Goal: Share content

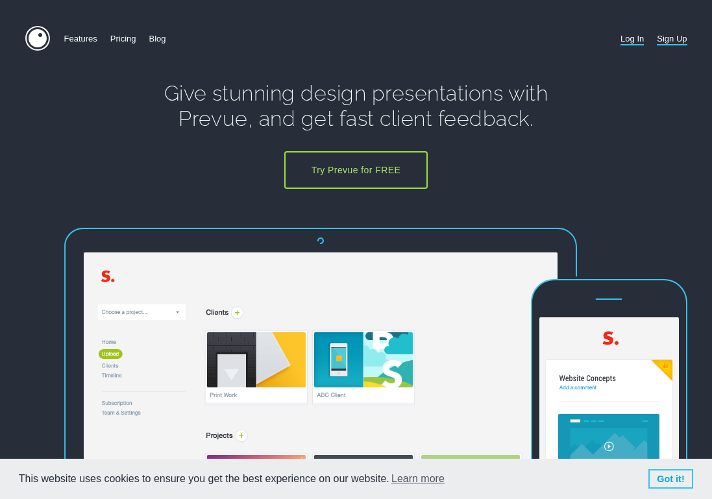
click at [630, 37] on link "Log In" at bounding box center [632, 38] width 23 height 25
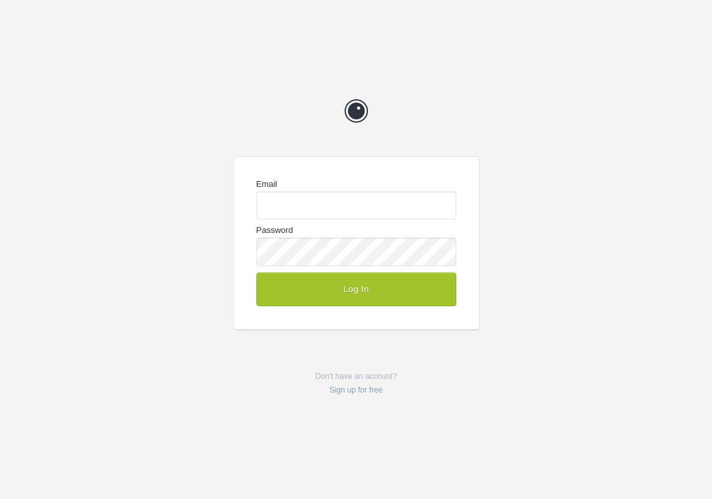
click at [0, 499] on com-1password-button at bounding box center [0, 499] width 0 height 0
type input "[EMAIL_ADDRESS][DOMAIN_NAME]"
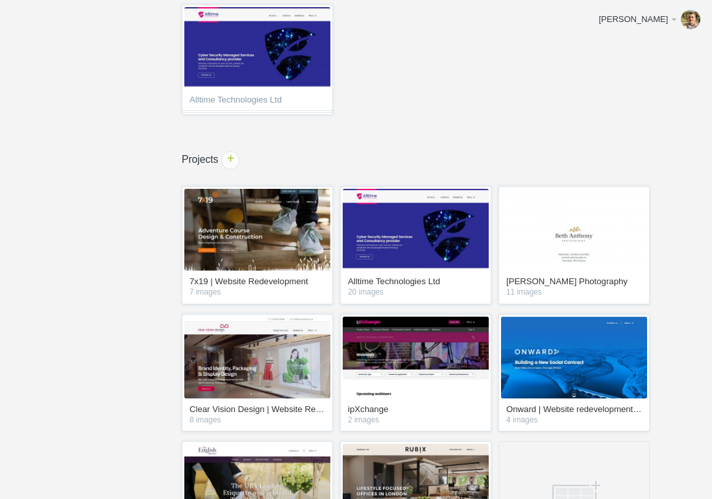
scroll to position [94, 0]
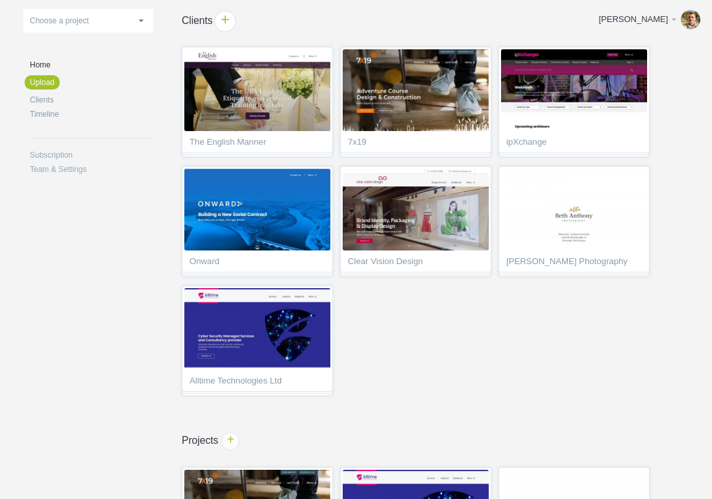
click at [221, 23] on span "+" at bounding box center [225, 21] width 20 height 20
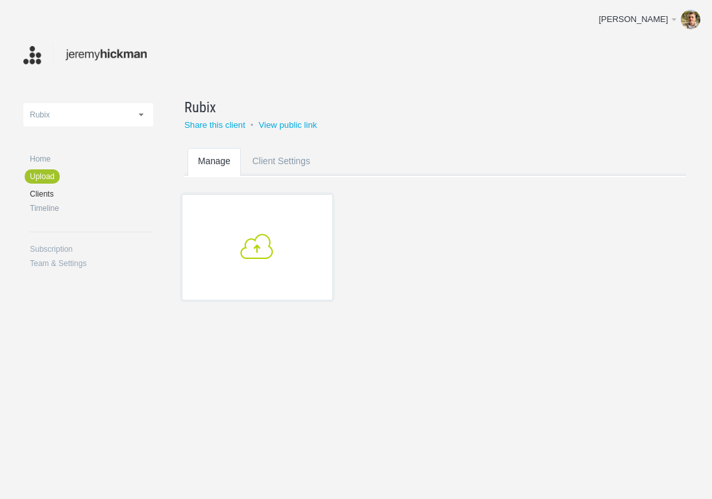
click at [269, 265] on link "+" at bounding box center [257, 247] width 151 height 107
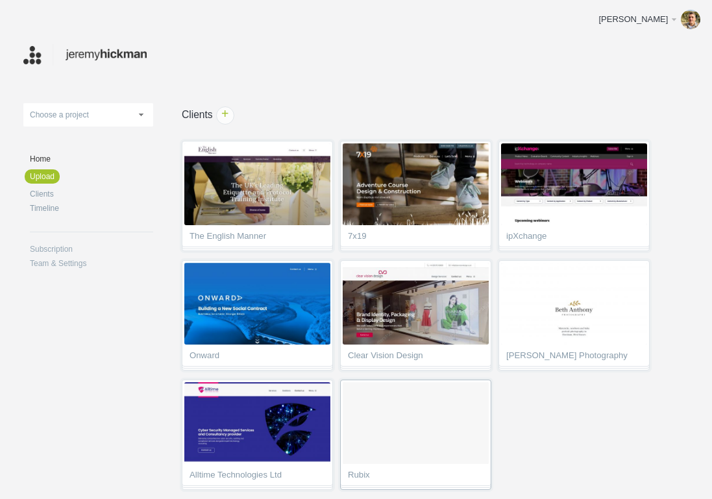
click at [423, 438] on ol at bounding box center [416, 424] width 146 height 82
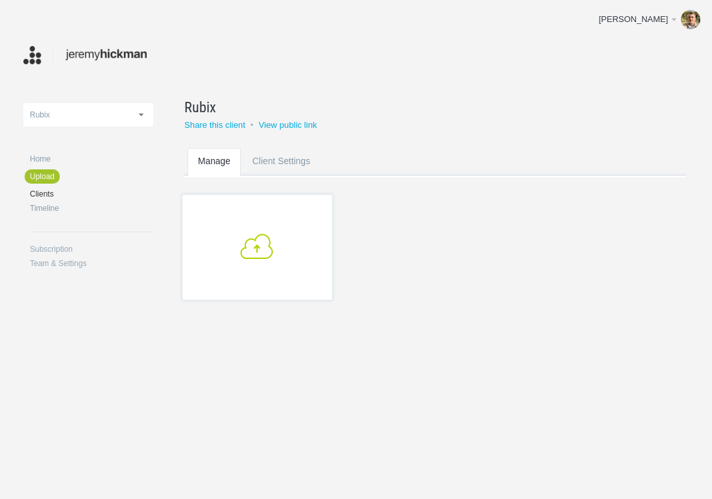
click at [270, 223] on link "+" at bounding box center [257, 247] width 151 height 107
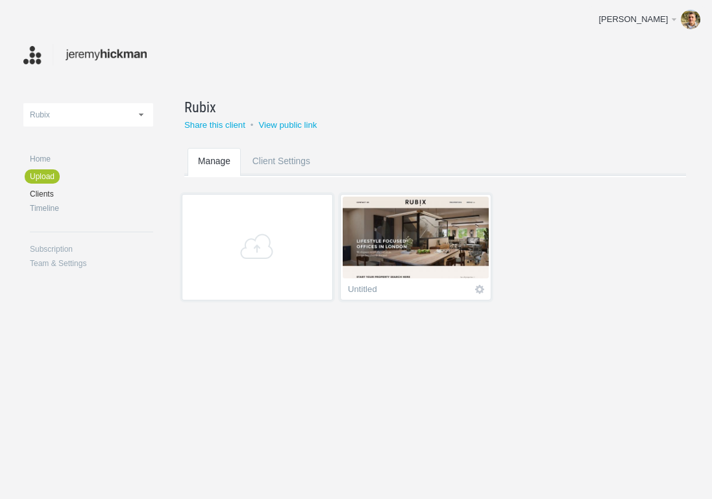
click at [402, 245] on img at bounding box center [416, 238] width 146 height 82
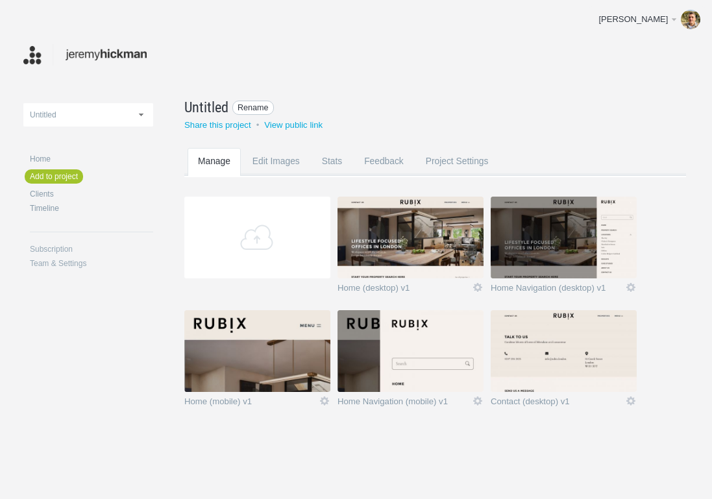
click at [245, 108] on span "Rename" at bounding box center [253, 108] width 42 height 15
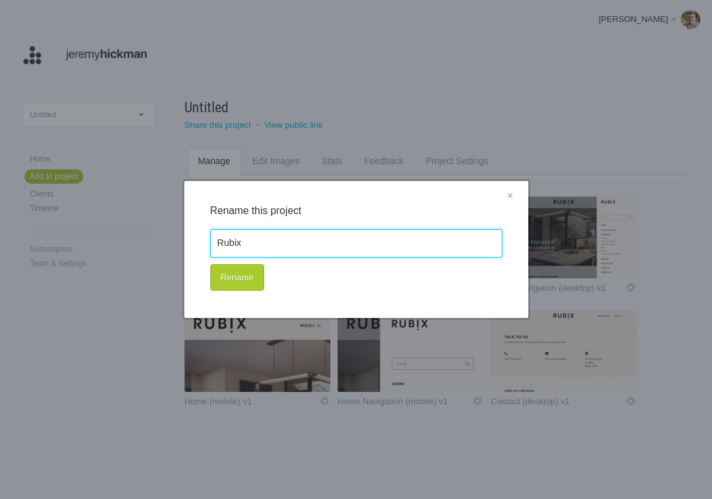
type input "Rubix"
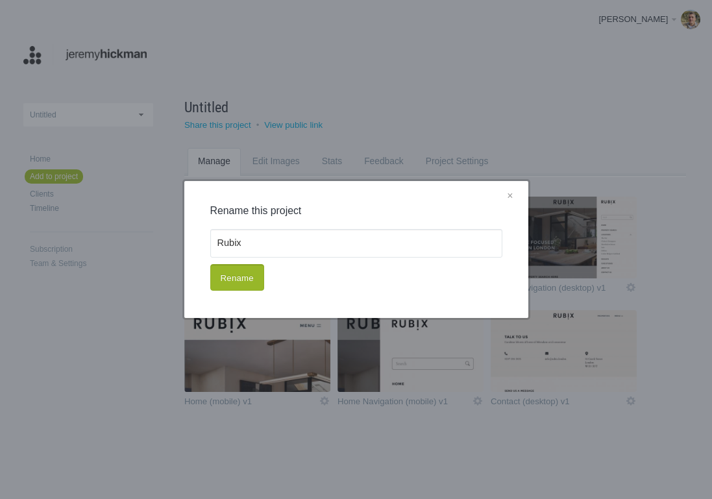
click at [231, 282] on button "Rename" at bounding box center [237, 277] width 54 height 27
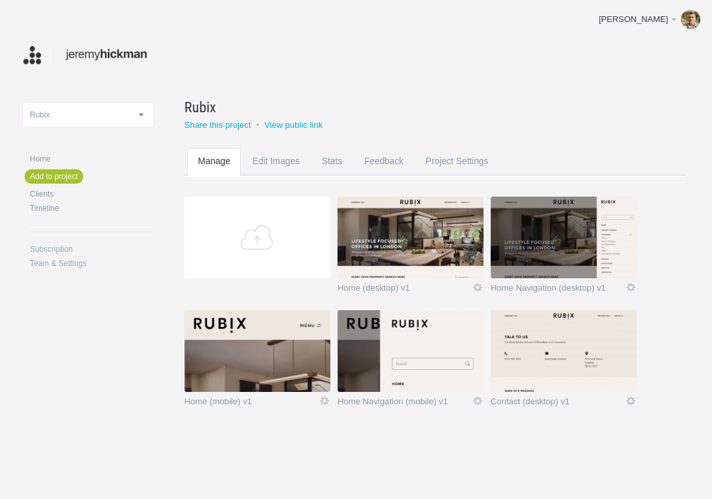
click at [408, 244] on img at bounding box center [411, 238] width 146 height 82
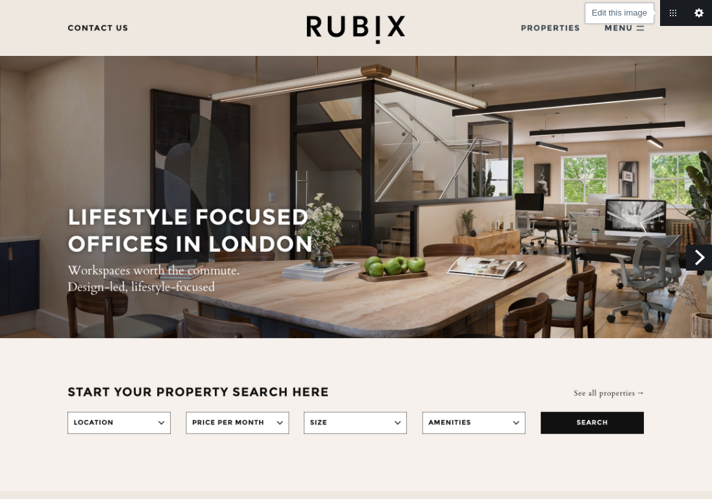
click at [699, 18] on link "Edit this image" at bounding box center [699, 13] width 26 height 26
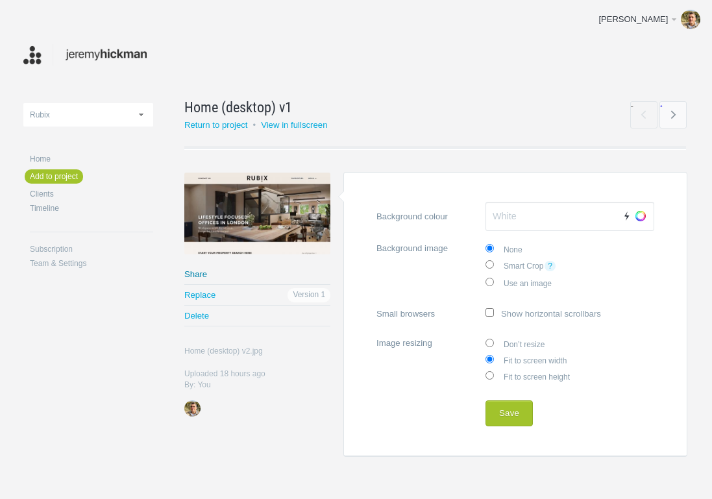
click at [204, 275] on link "Share" at bounding box center [257, 274] width 146 height 20
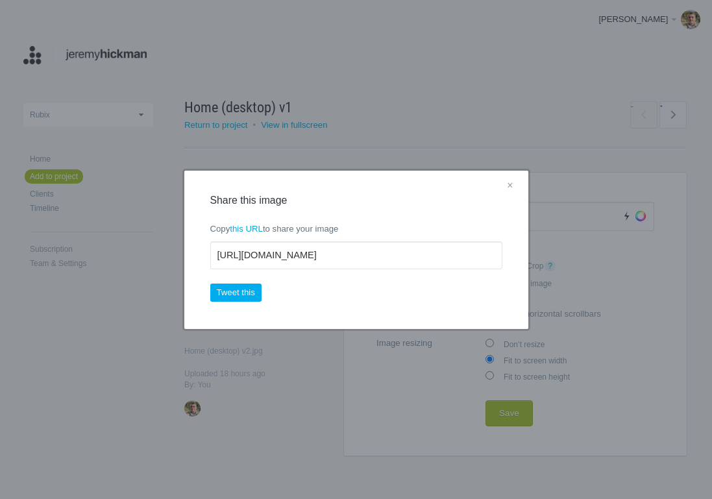
click at [510, 184] on link "×" at bounding box center [510, 186] width 16 height 17
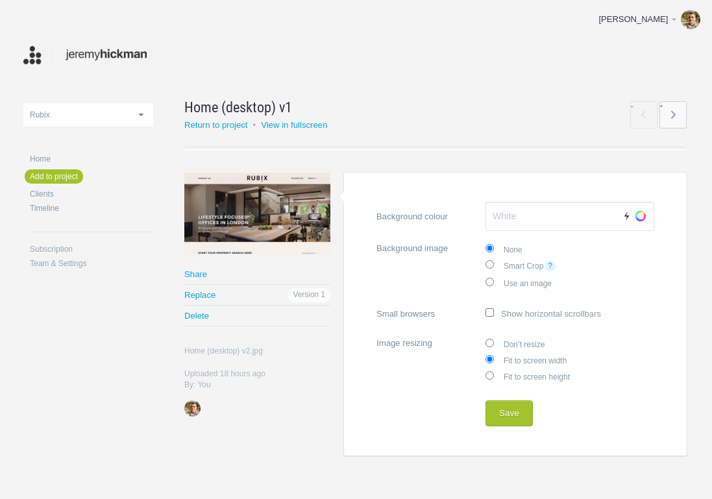
click at [675, 110] on link "→" at bounding box center [673, 114] width 27 height 27
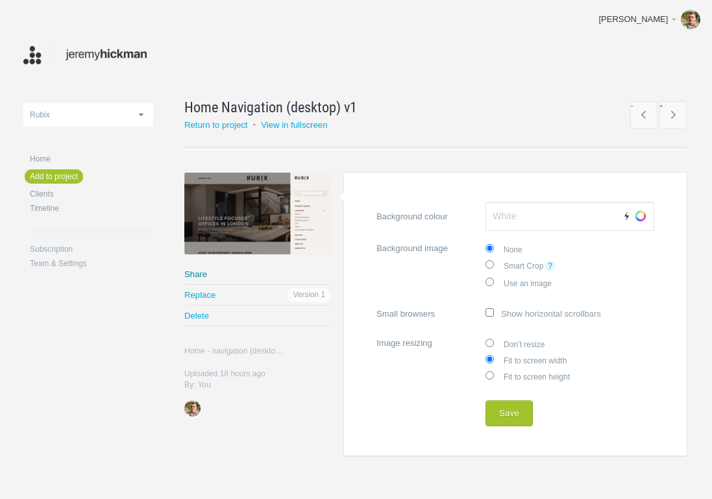
click at [220, 273] on link "Share" at bounding box center [257, 274] width 146 height 20
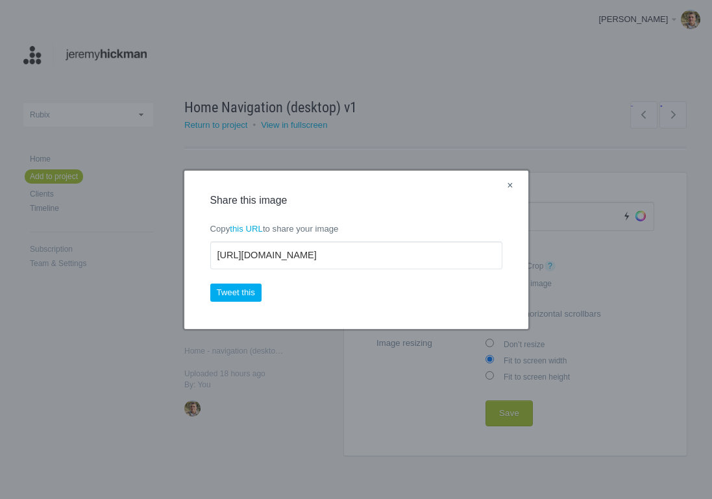
click at [509, 190] on link "×" at bounding box center [510, 186] width 16 height 17
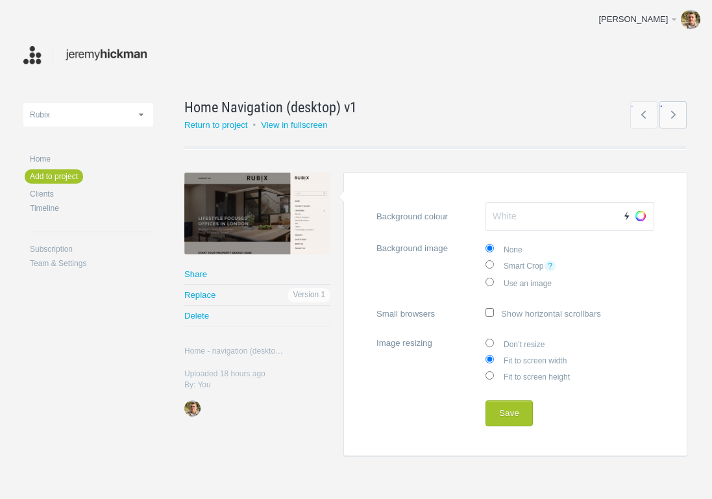
click at [672, 115] on link "→" at bounding box center [673, 114] width 27 height 27
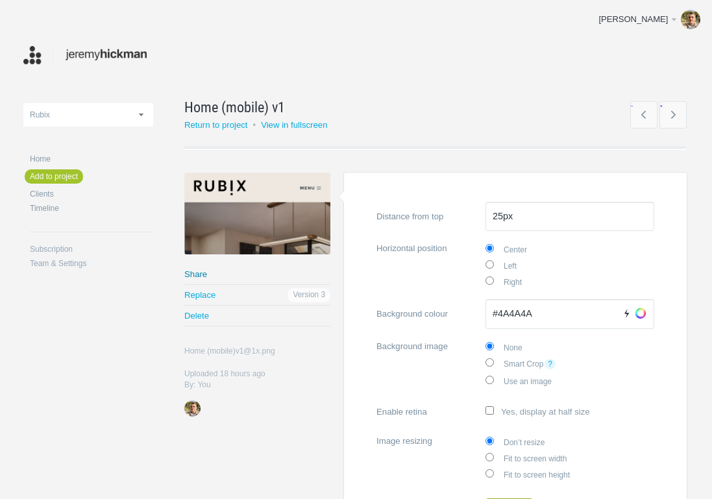
click at [197, 276] on link "Share" at bounding box center [257, 274] width 146 height 20
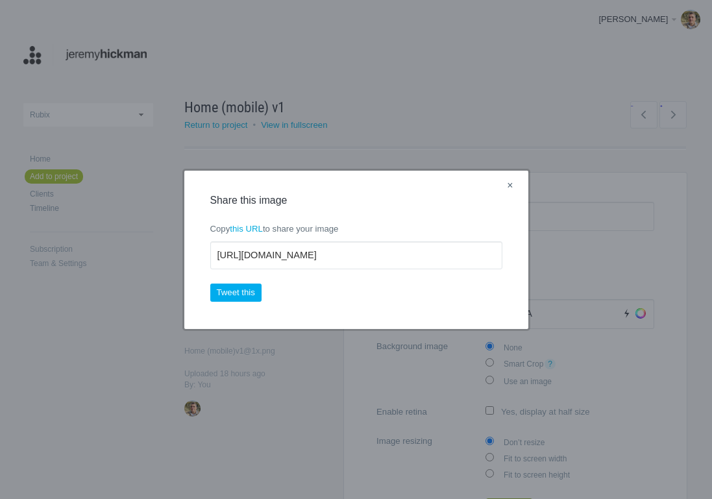
click at [507, 188] on link "×" at bounding box center [510, 186] width 16 height 17
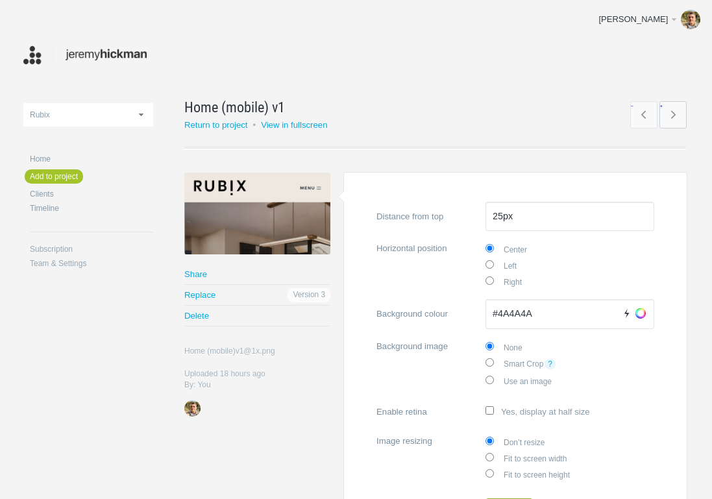
click at [672, 119] on link "→" at bounding box center [673, 114] width 27 height 27
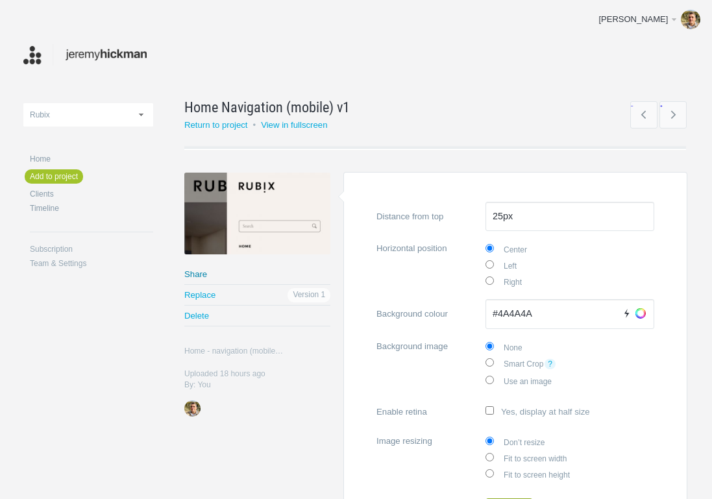
click at [205, 270] on link "Share" at bounding box center [257, 274] width 146 height 20
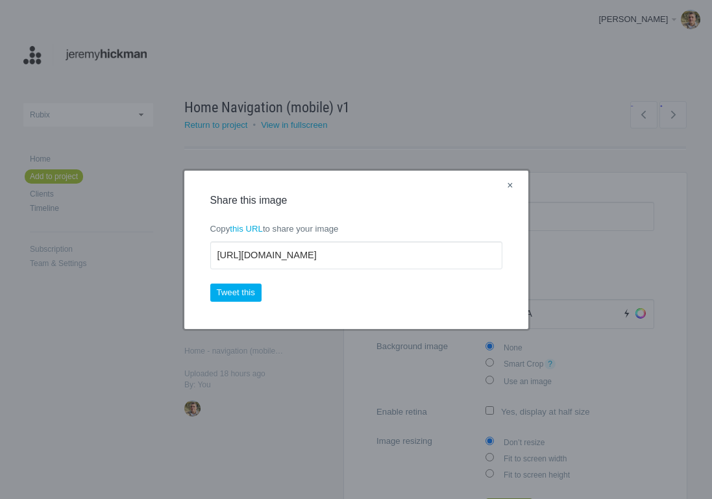
click at [512, 190] on link "×" at bounding box center [510, 186] width 16 height 17
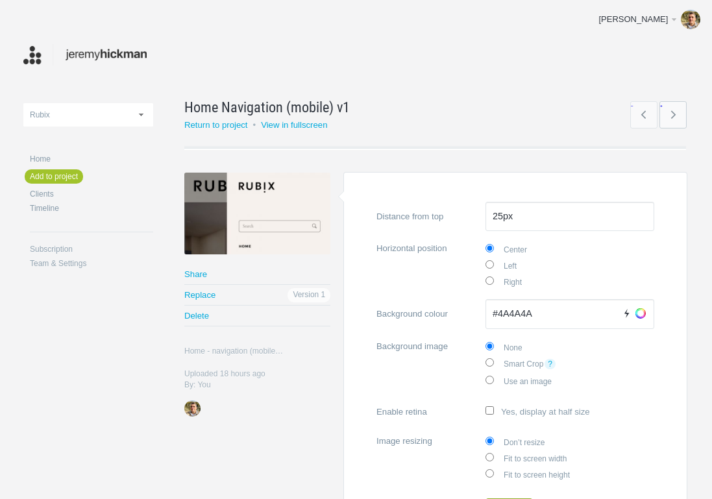
click at [673, 120] on link "→" at bounding box center [673, 114] width 27 height 27
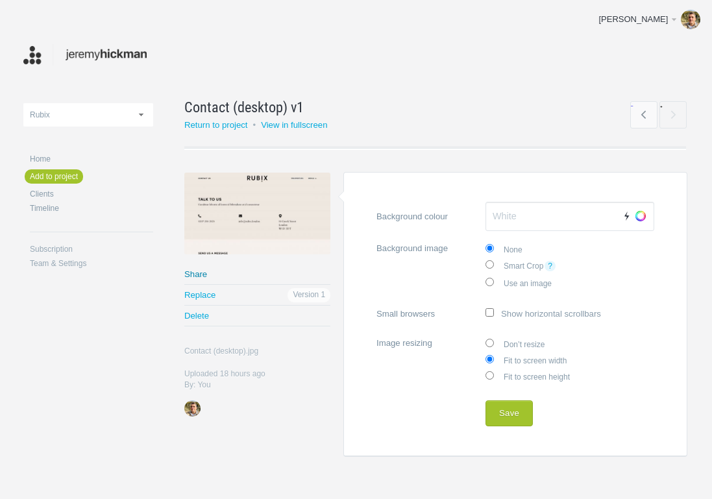
click at [203, 271] on link "Share" at bounding box center [257, 274] width 146 height 20
